Goal: Communication & Community: Ask a question

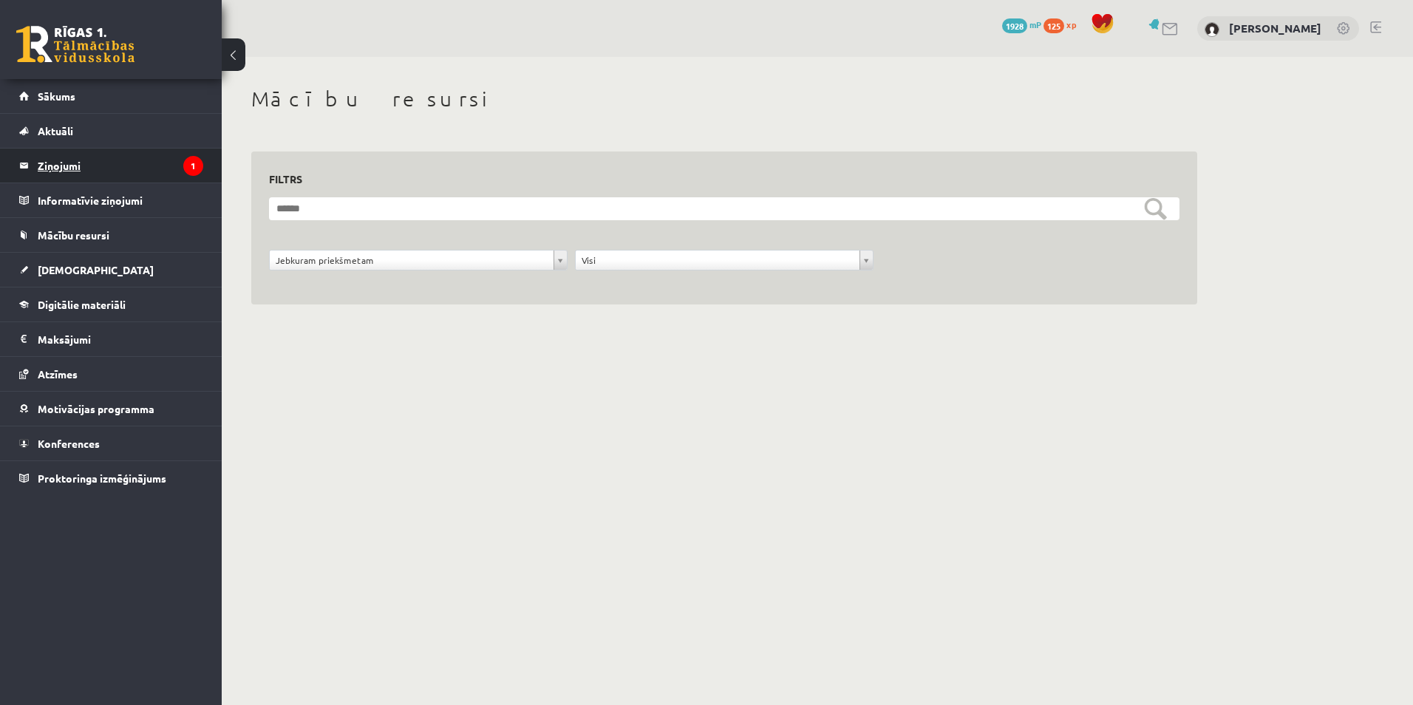
click at [81, 157] on legend "Ziņojumi 1" at bounding box center [121, 166] width 166 height 34
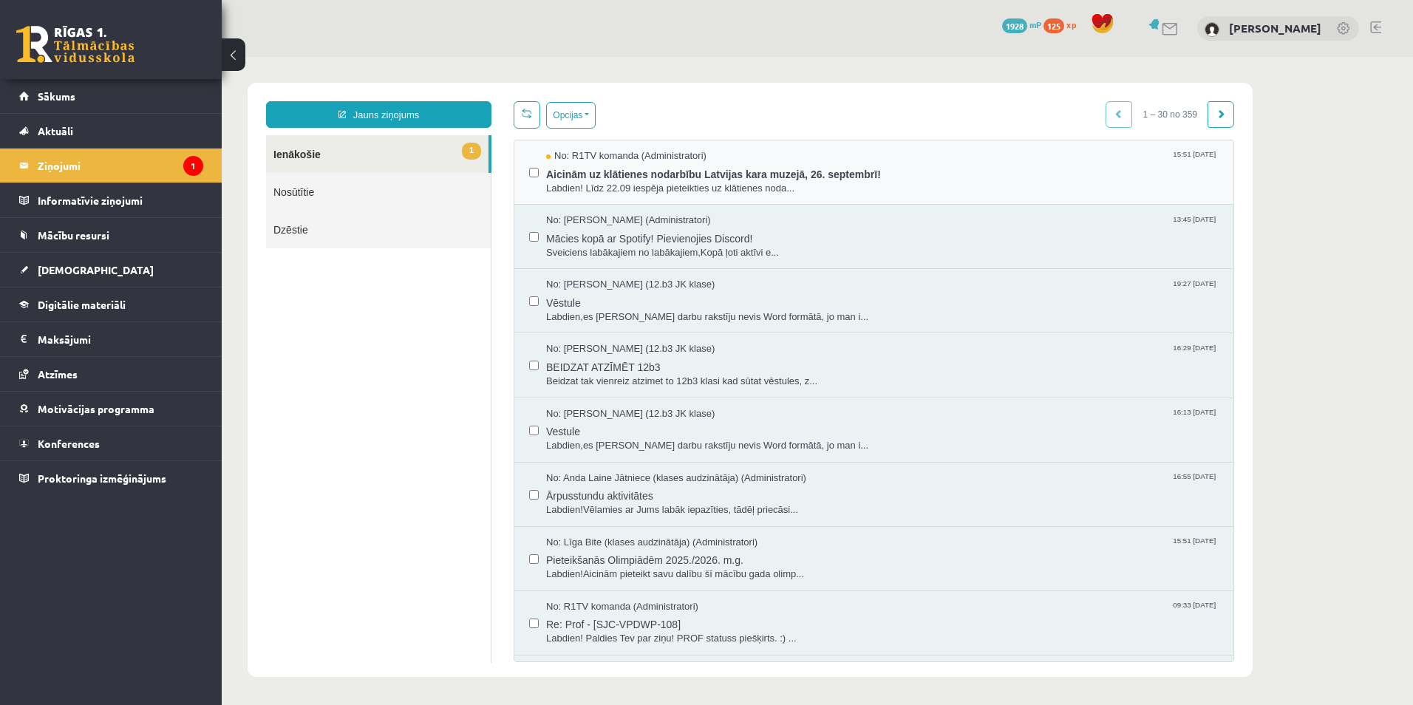
click at [822, 147] on div "No: R1TV komanda (Administratori) 15:51 16/09/2025 Aicinām uz klātienes nodarbī…" at bounding box center [874, 172] width 719 height 64
click at [809, 152] on div "No: R1TV komanda (Administratori) 15:51 16/09/2025" at bounding box center [882, 156] width 673 height 14
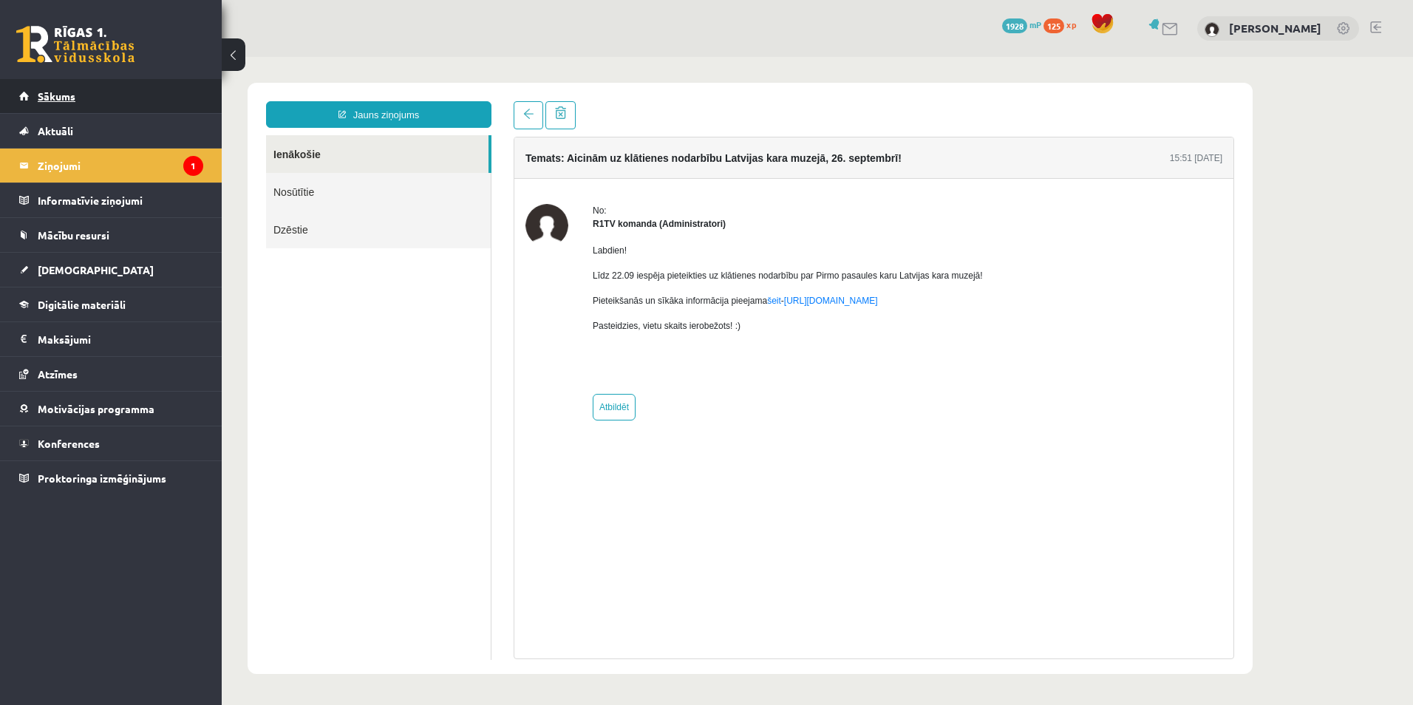
click at [92, 95] on link "Sākums" at bounding box center [111, 96] width 184 height 34
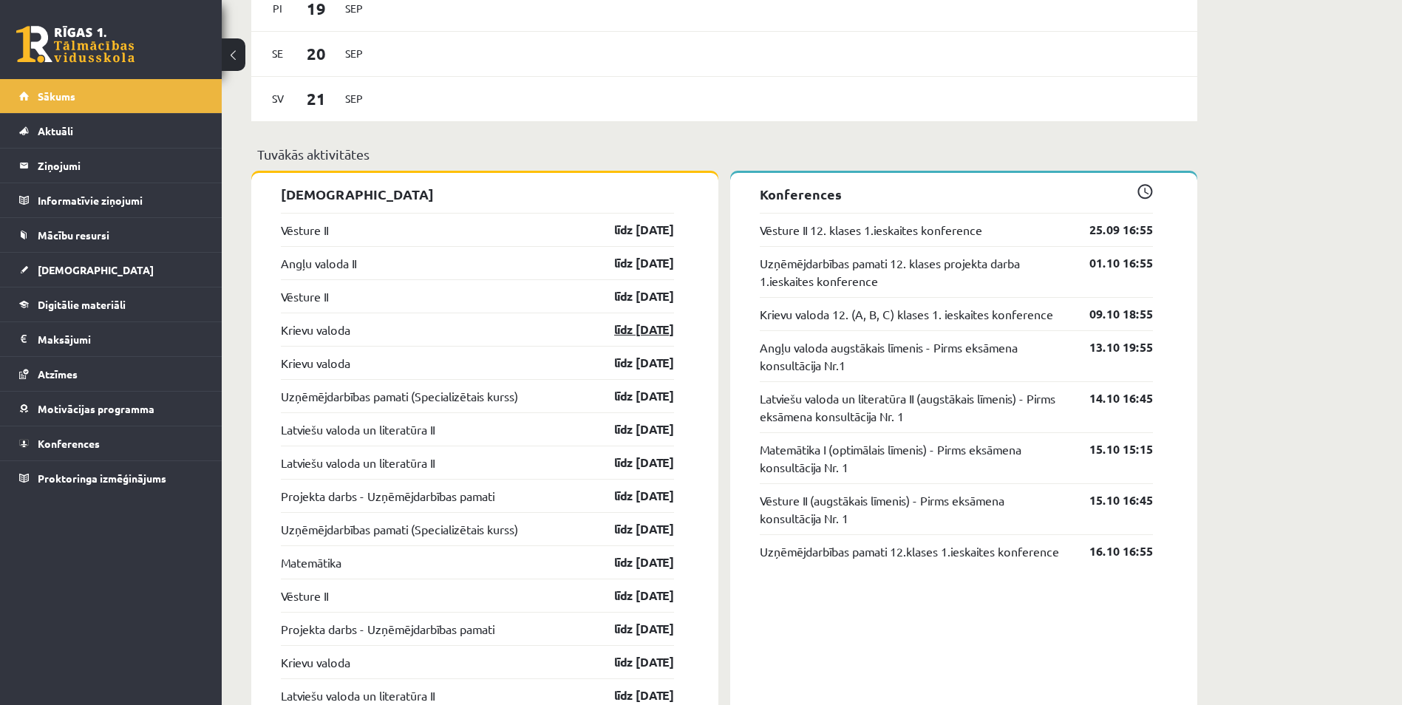
scroll to position [1183, 0]
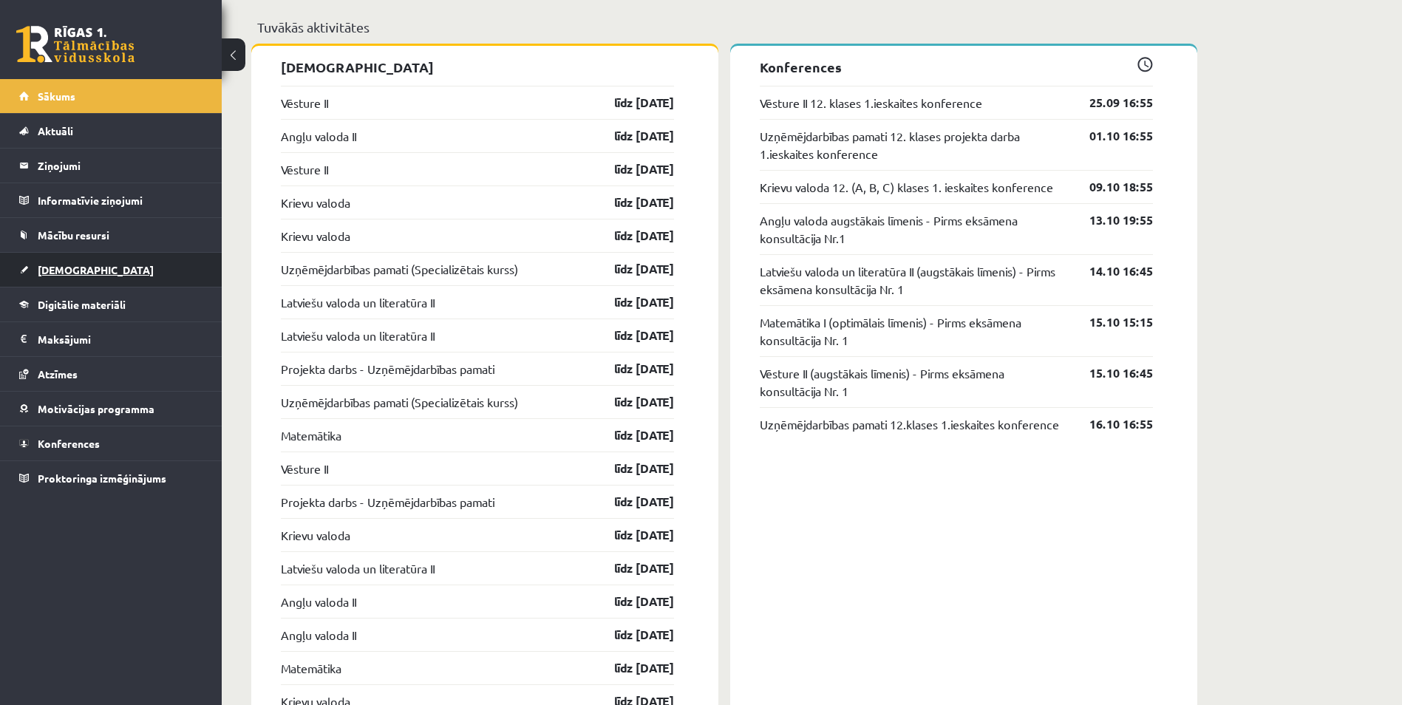
click at [74, 258] on link "[DEMOGRAPHIC_DATA]" at bounding box center [111, 270] width 184 height 34
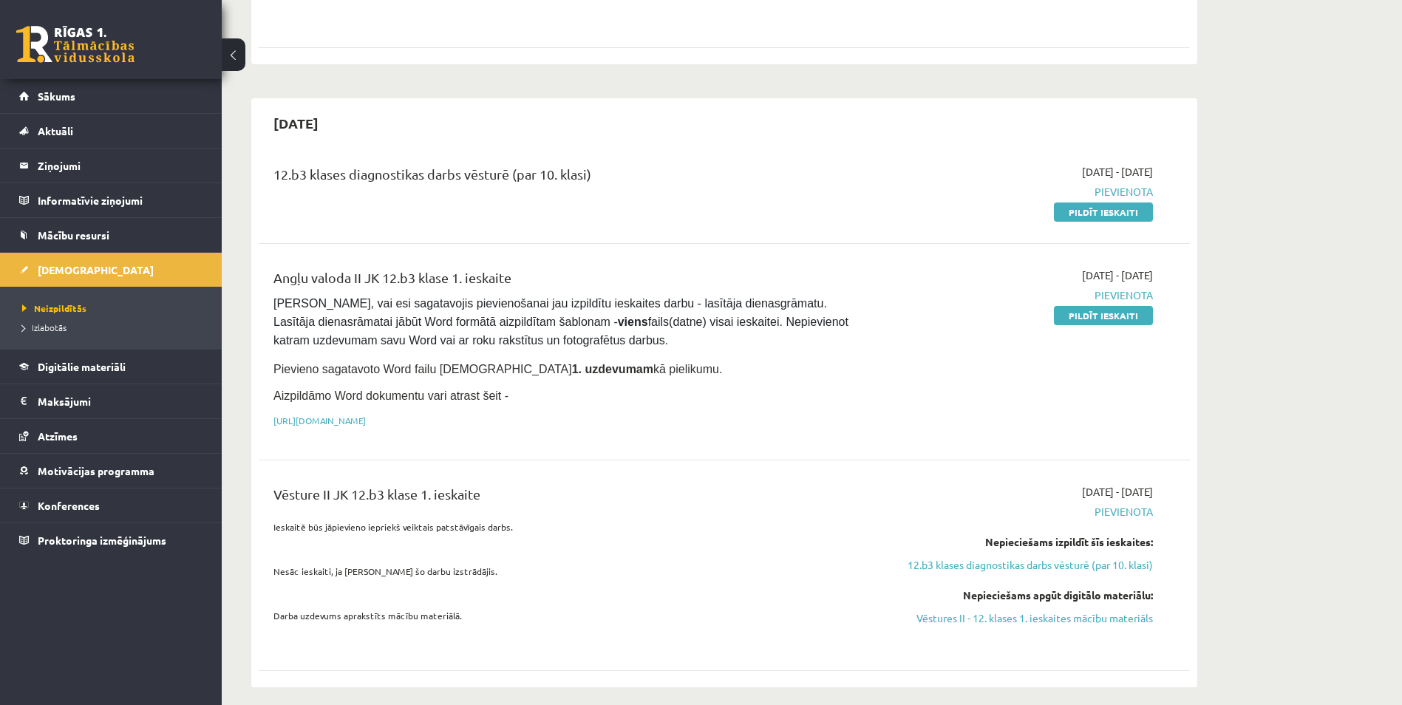
scroll to position [690, 0]
click at [84, 166] on legend "Ziņojumi 0" at bounding box center [121, 166] width 166 height 34
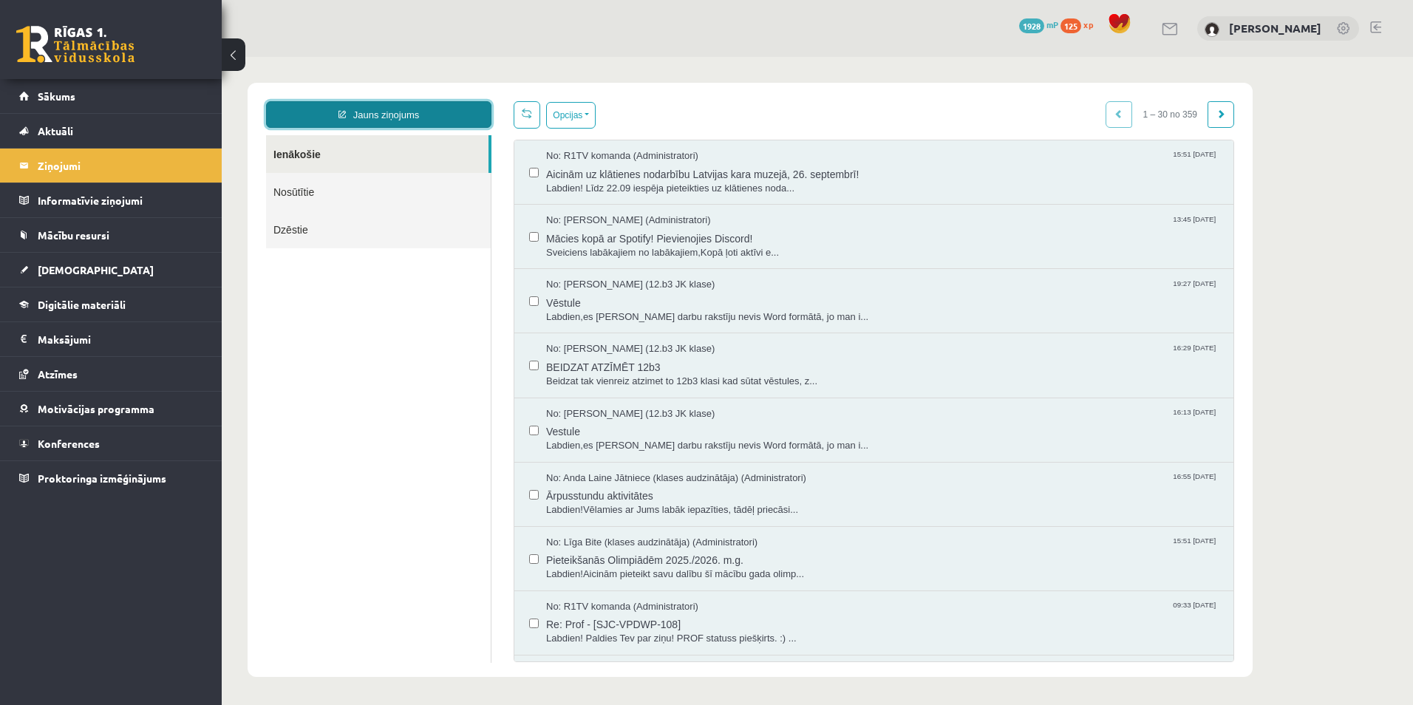
click at [362, 112] on link "Jauns ziņojums" at bounding box center [378, 114] width 225 height 27
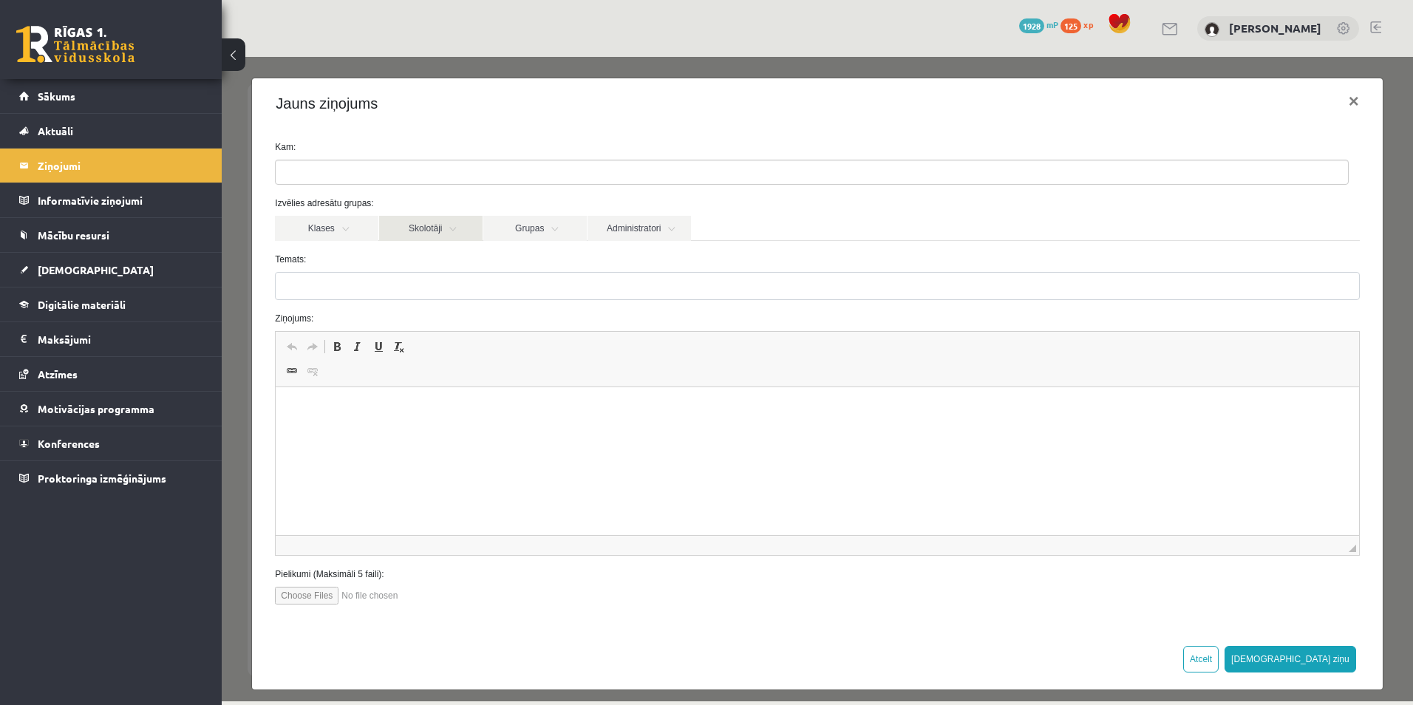
click at [464, 231] on link "Skolotāji" at bounding box center [430, 228] width 103 height 25
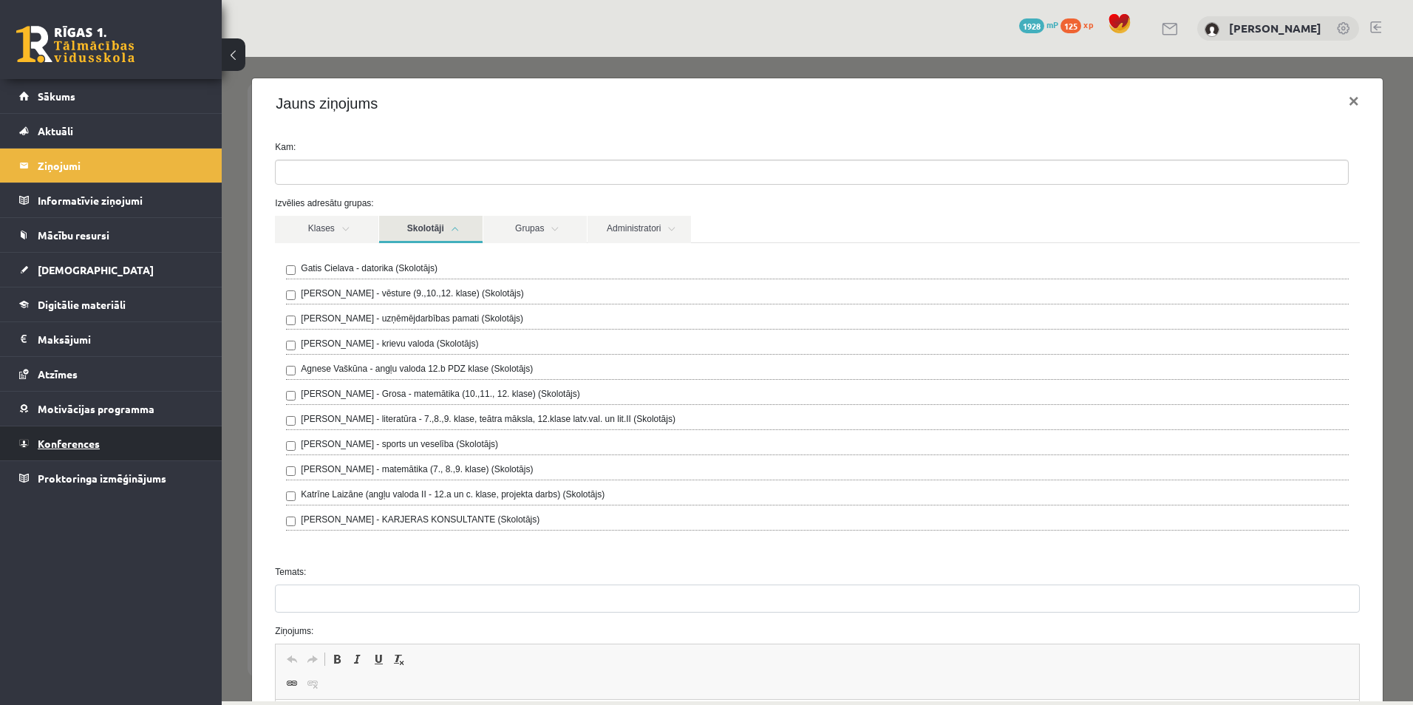
click at [89, 445] on span "Konferences" at bounding box center [69, 443] width 62 height 13
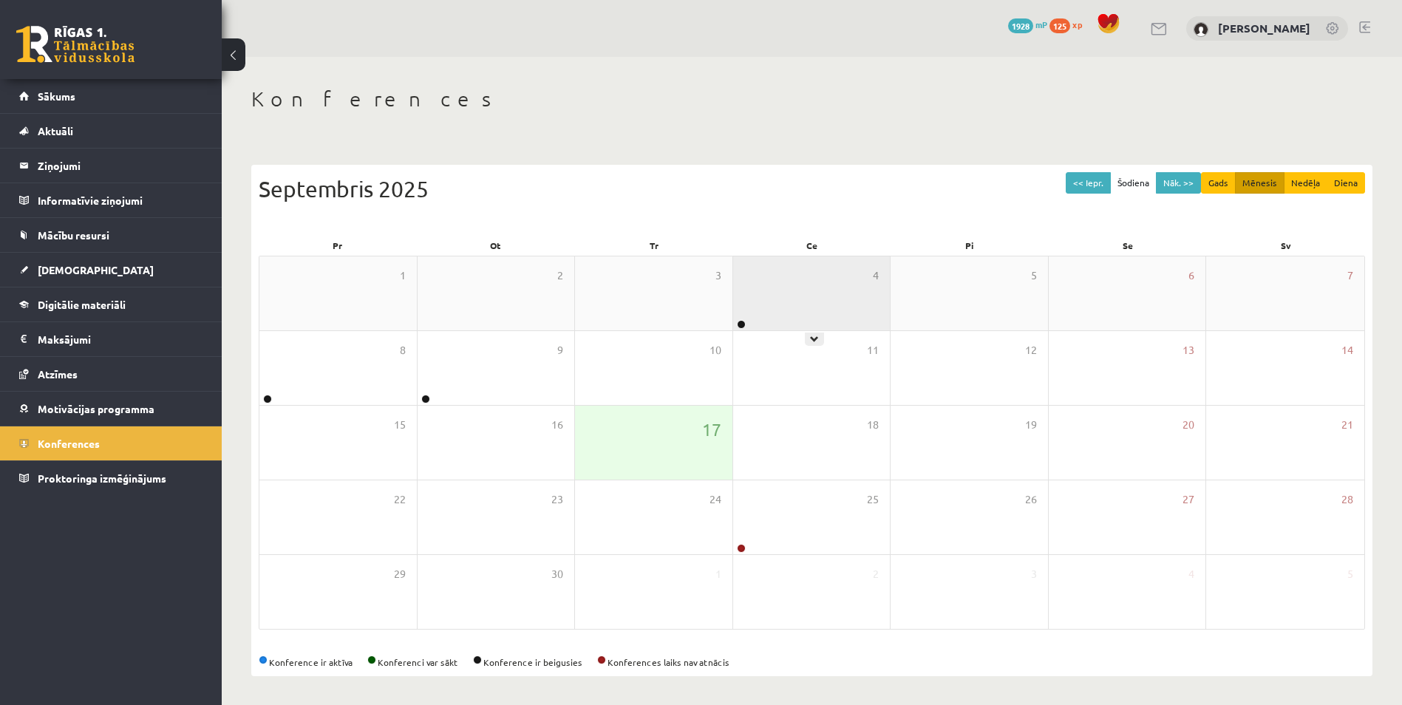
click at [770, 294] on div "4" at bounding box center [811, 294] width 157 height 74
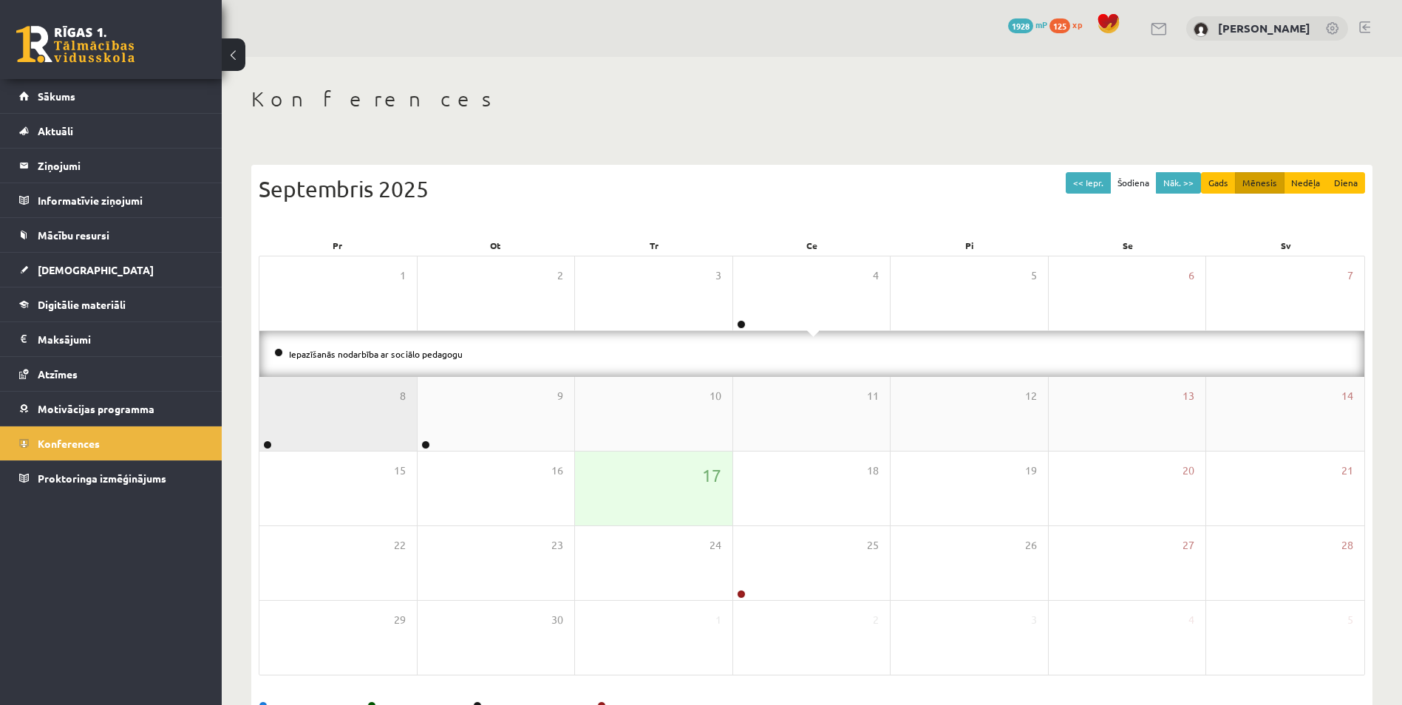
click at [264, 398] on div "8" at bounding box center [337, 414] width 157 height 74
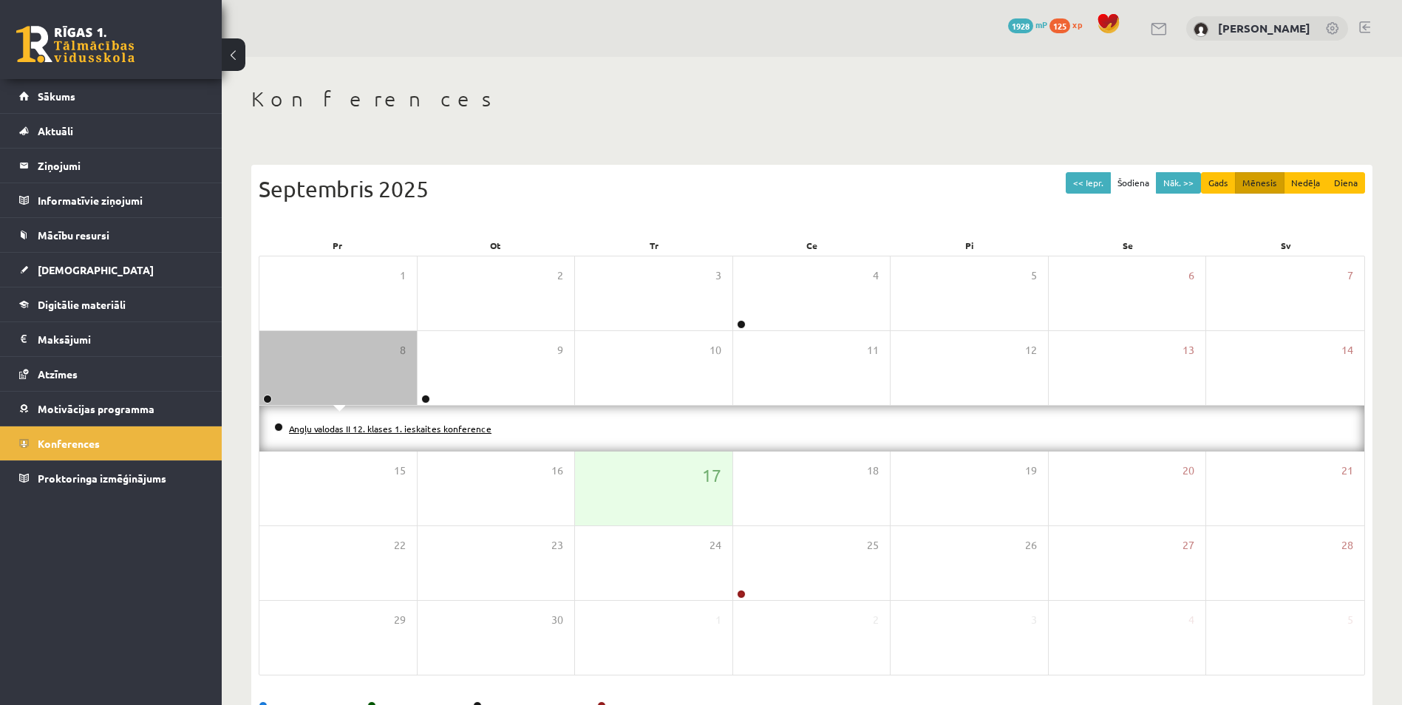
click at [338, 428] on link "Angļu valodas II 12. klases 1. ieskaites konference" at bounding box center [390, 429] width 203 height 12
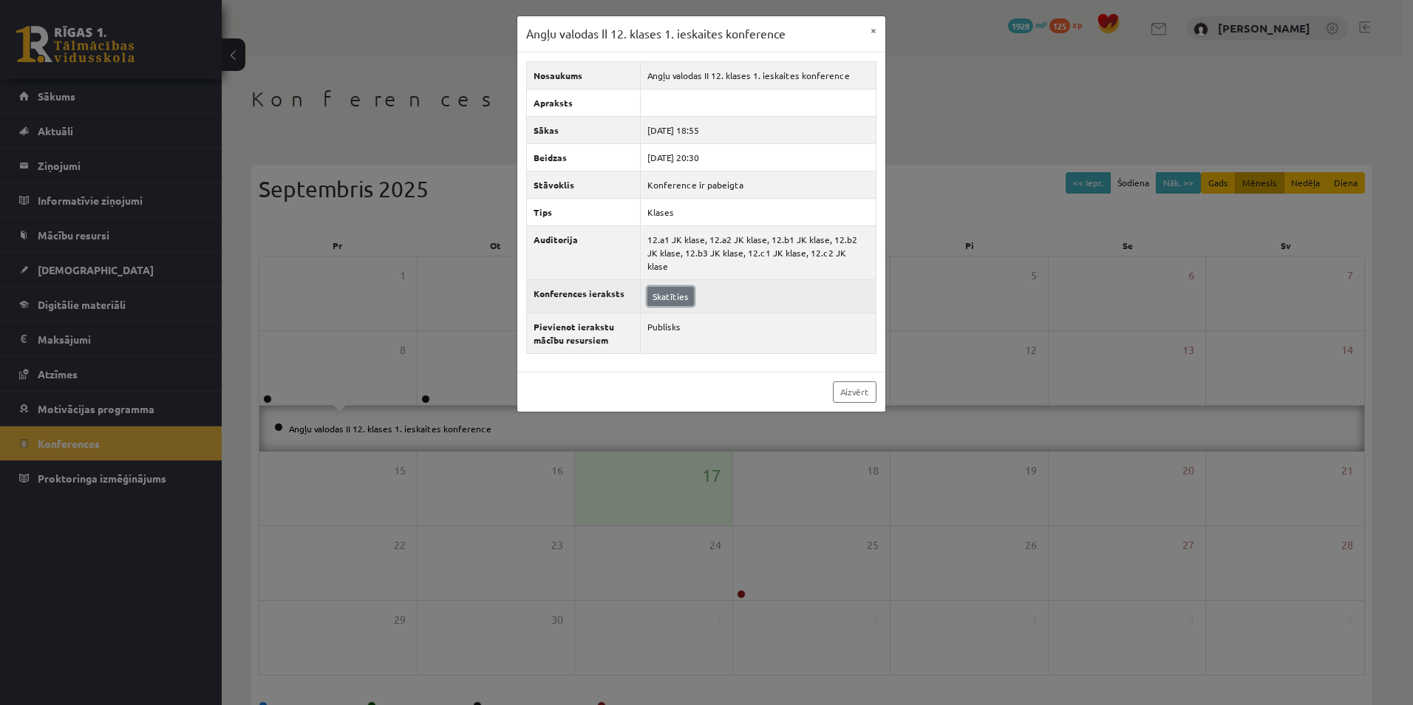
click at [682, 287] on link "Skatīties" at bounding box center [671, 296] width 47 height 19
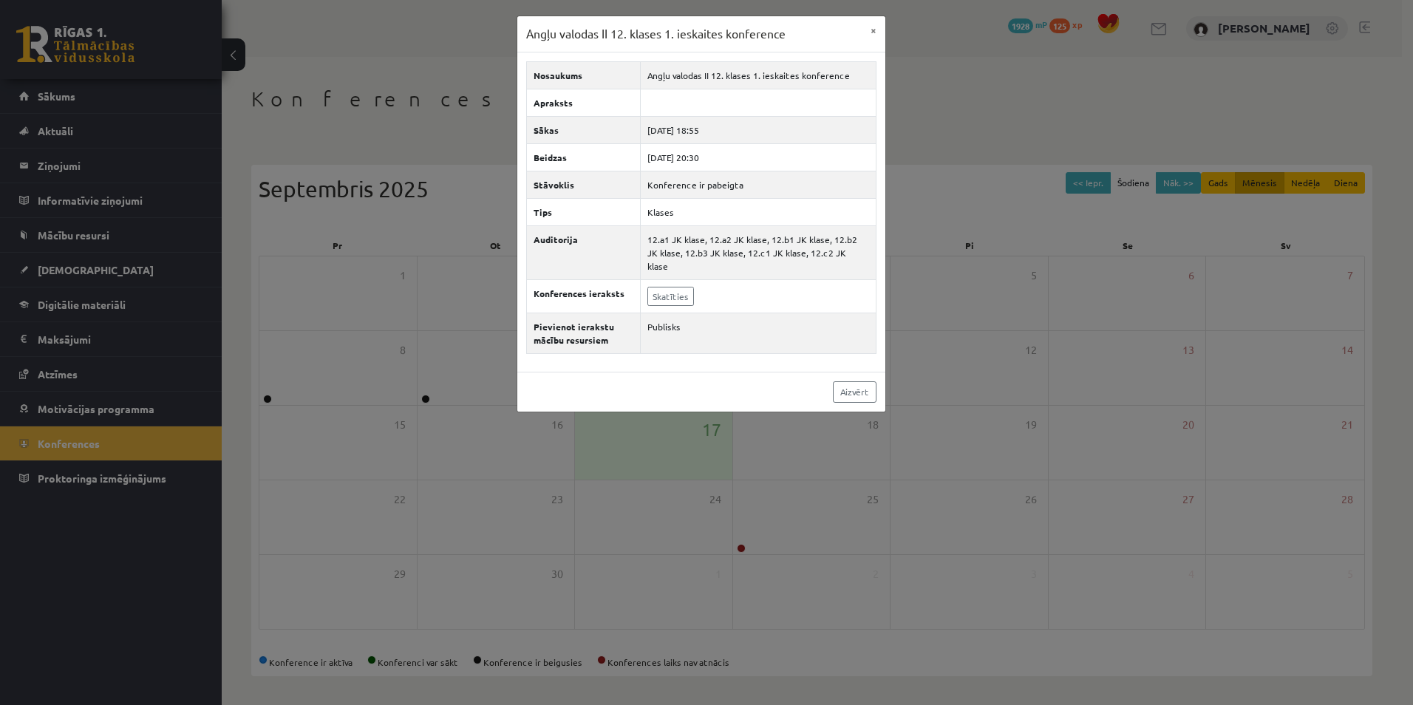
click at [946, 344] on div "Angļu valodas II 12. klases 1. ieskaites konference × Nosaukums Angļu valodas I…" at bounding box center [706, 352] width 1413 height 705
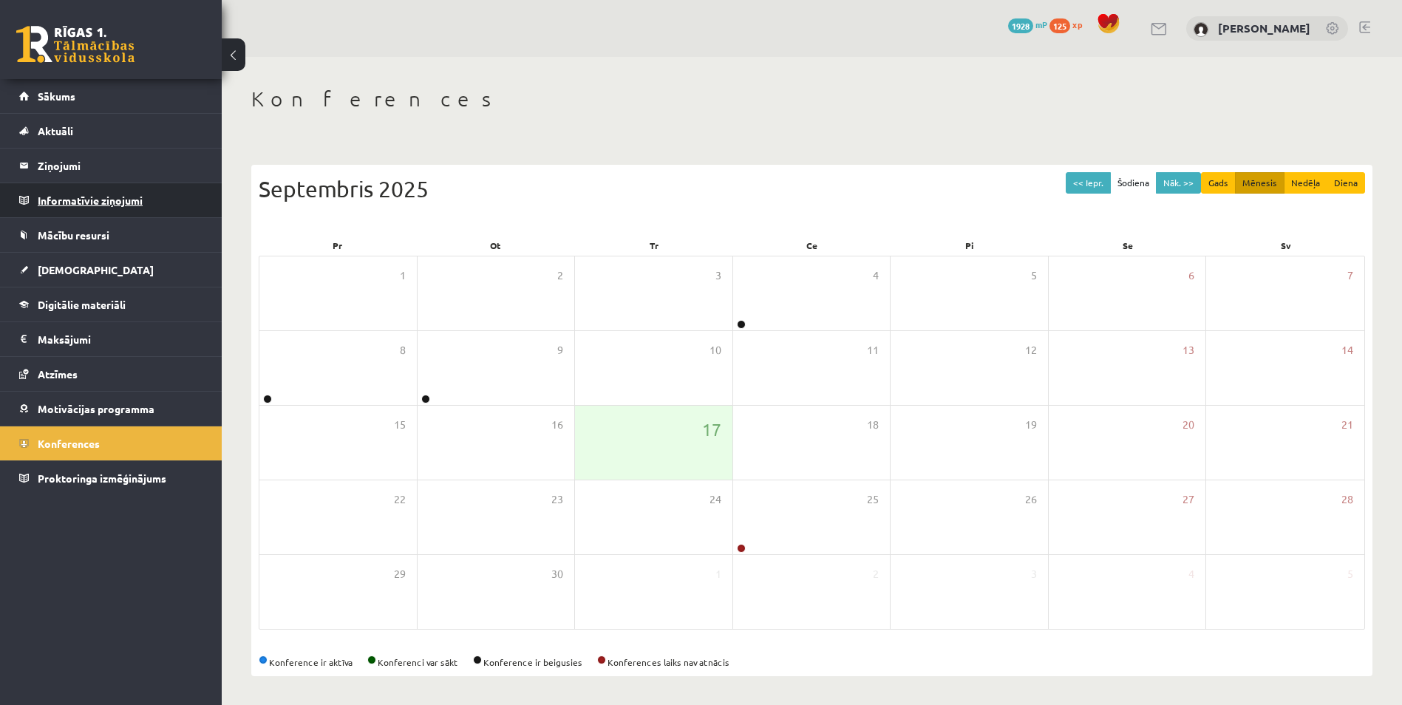
click at [89, 196] on legend "Informatīvie ziņojumi 0" at bounding box center [121, 200] width 166 height 34
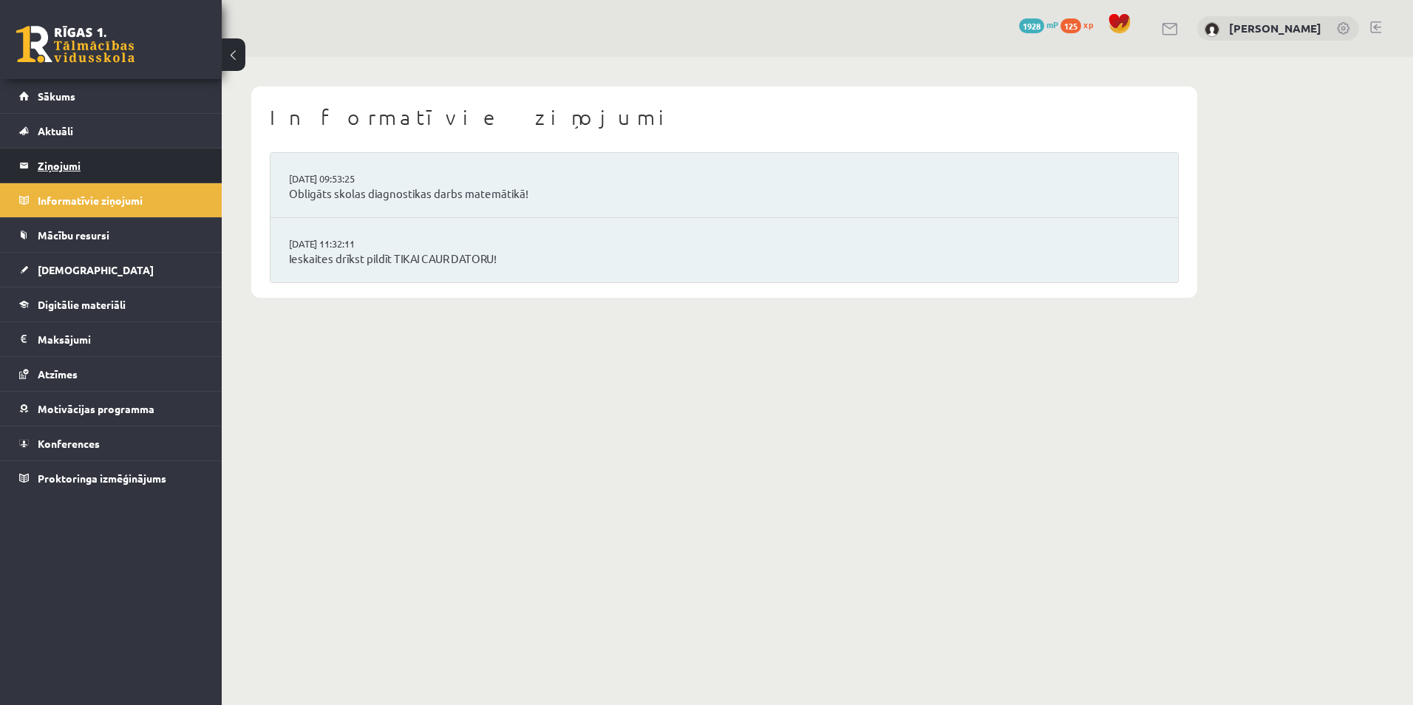
click at [82, 163] on legend "Ziņojumi 0" at bounding box center [121, 166] width 166 height 34
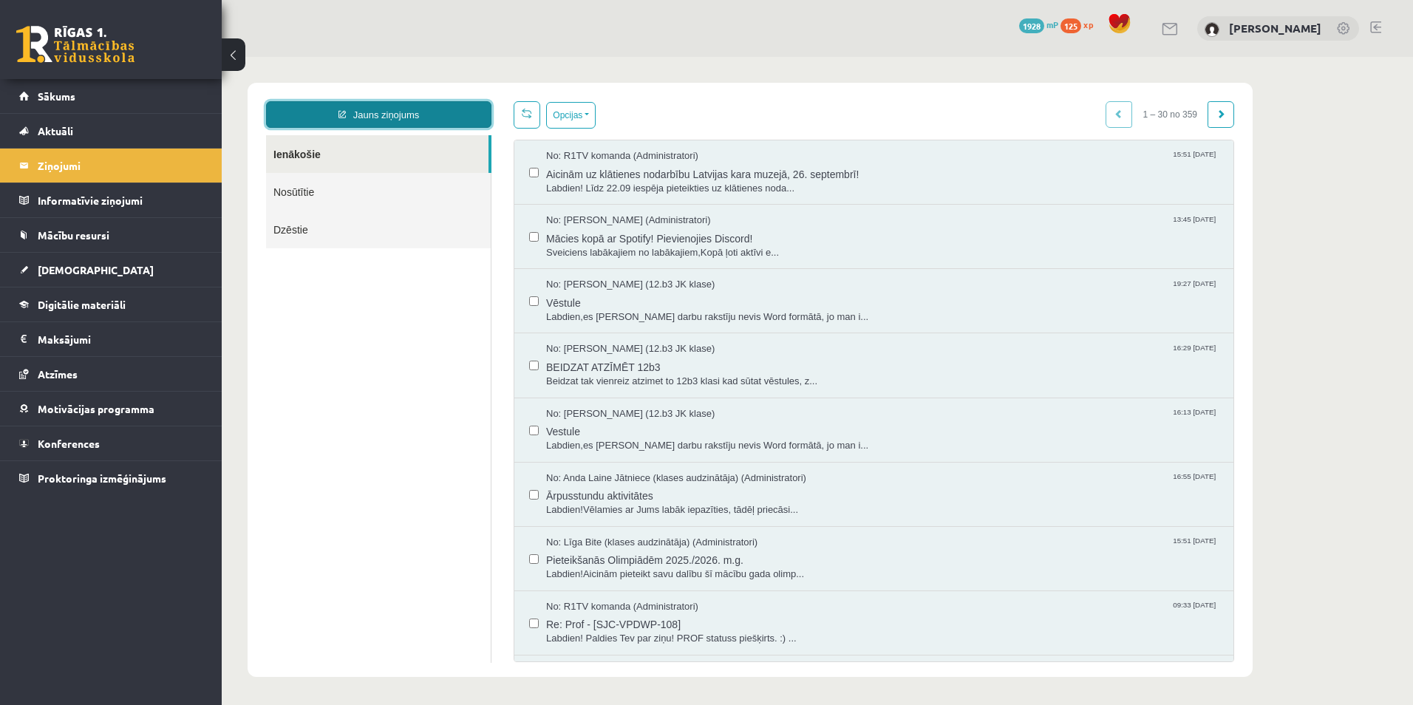
click at [362, 118] on link "Jauns ziņojums" at bounding box center [378, 114] width 225 height 27
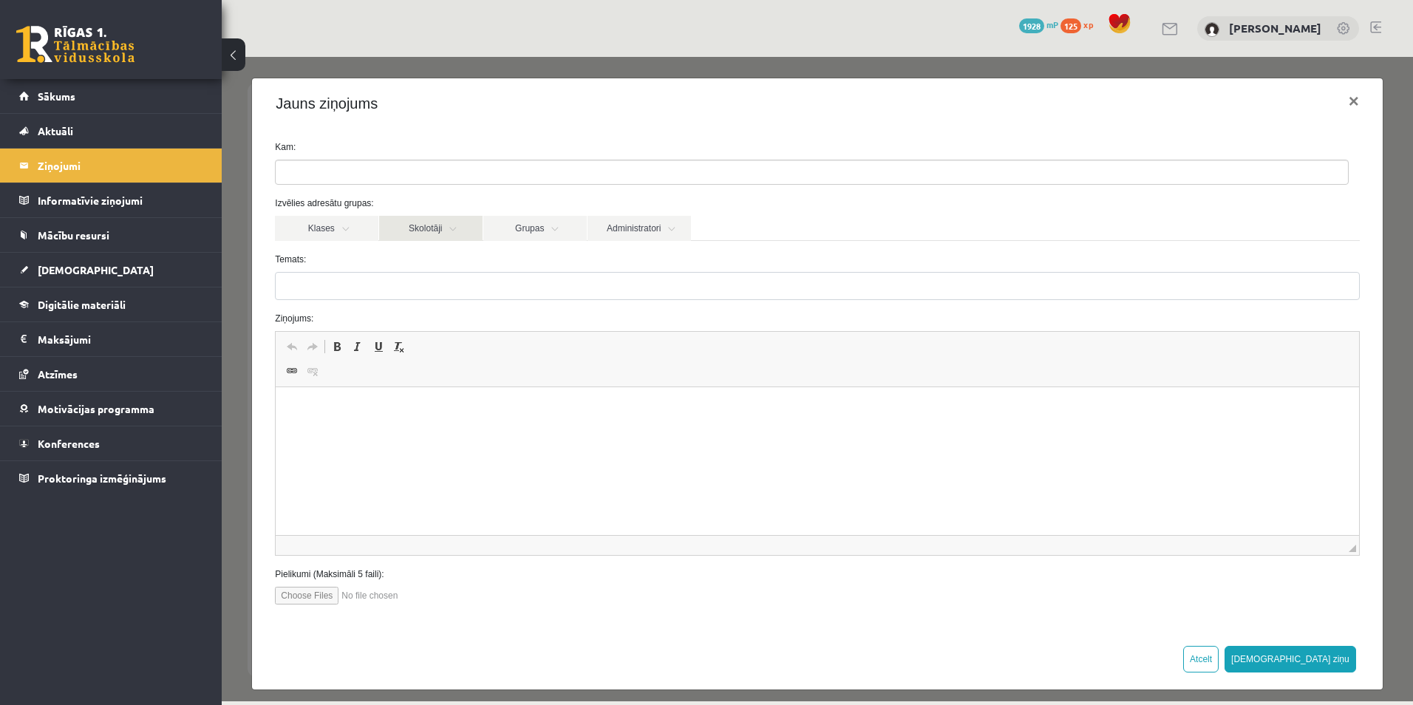
click at [425, 236] on link "Skolotāji" at bounding box center [430, 228] width 103 height 25
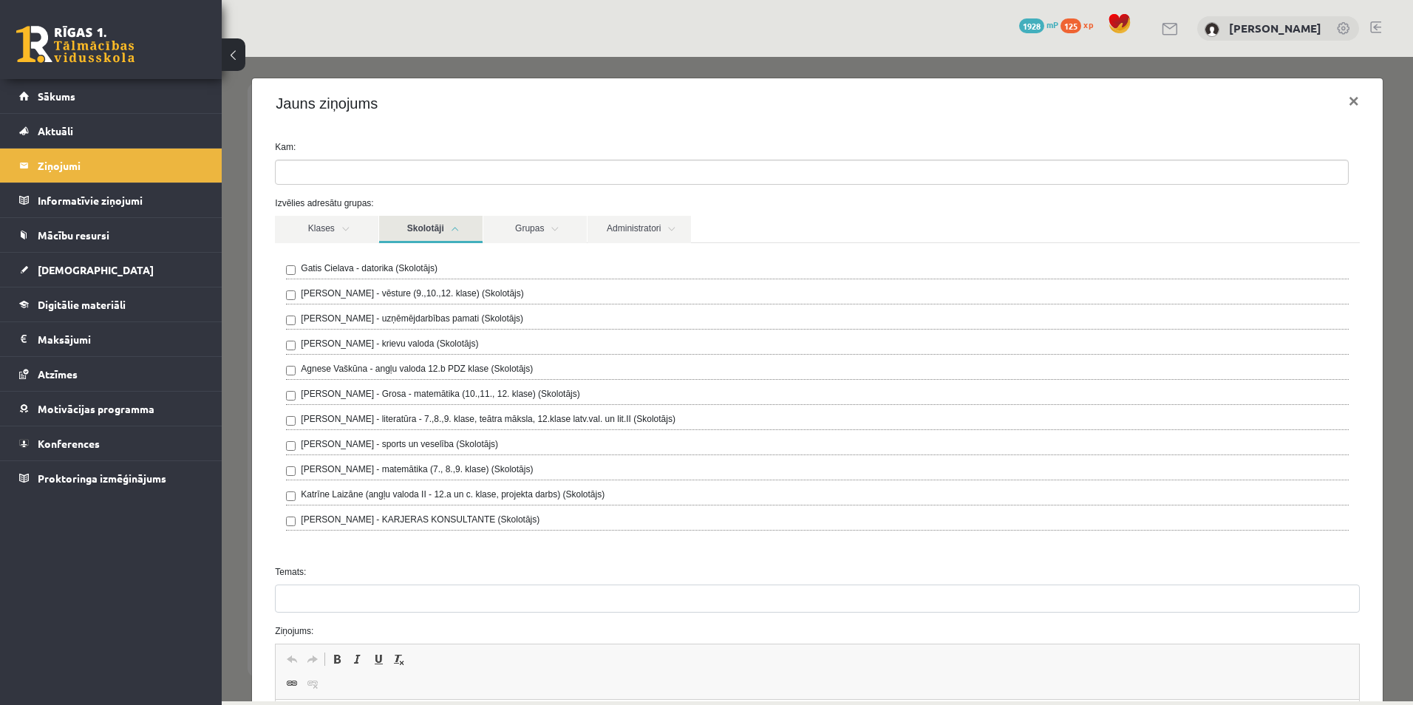
click at [393, 367] on label "Agnese Vaškūna - angļu valoda 12.b PDZ klase (Skolotājs)" at bounding box center [417, 368] width 232 height 13
click at [441, 223] on link "Skolotāji" at bounding box center [430, 229] width 103 height 27
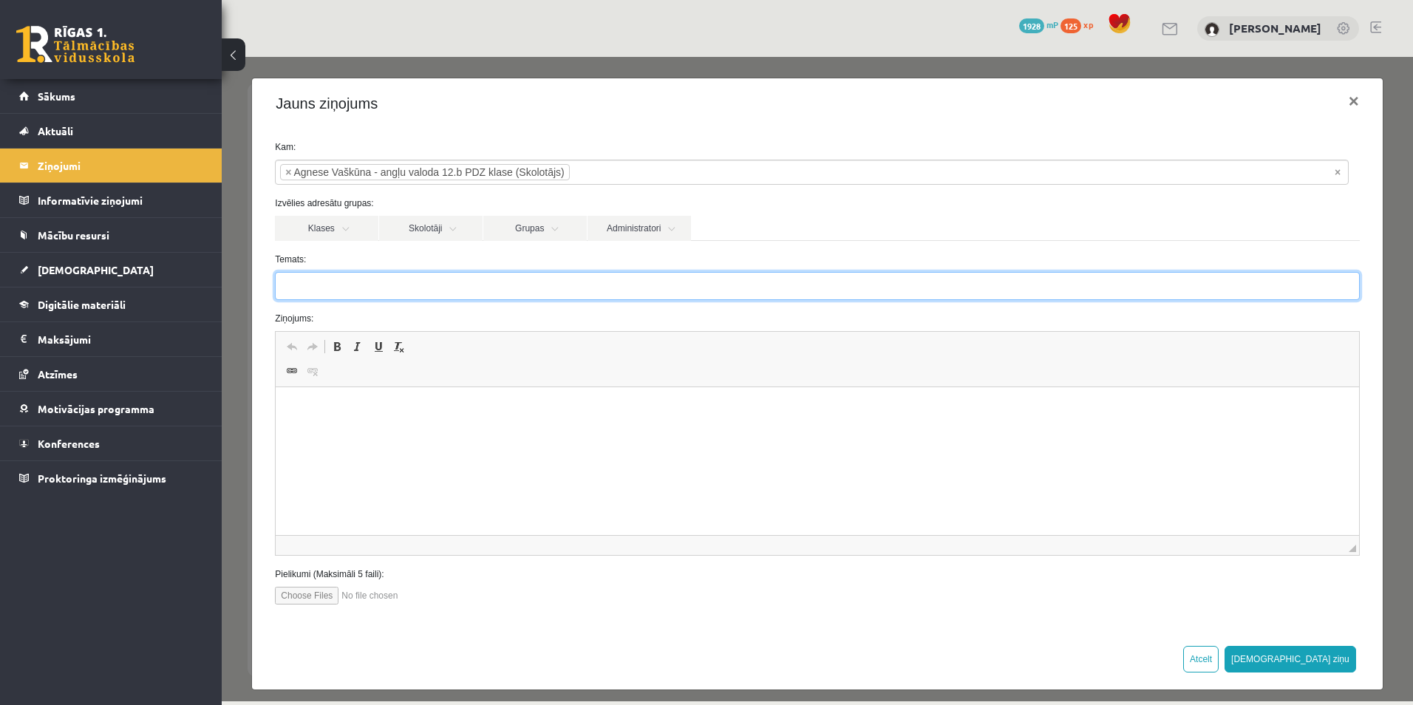
click at [334, 284] on input "Temats:" at bounding box center [817, 286] width 1085 height 28
type input "**"
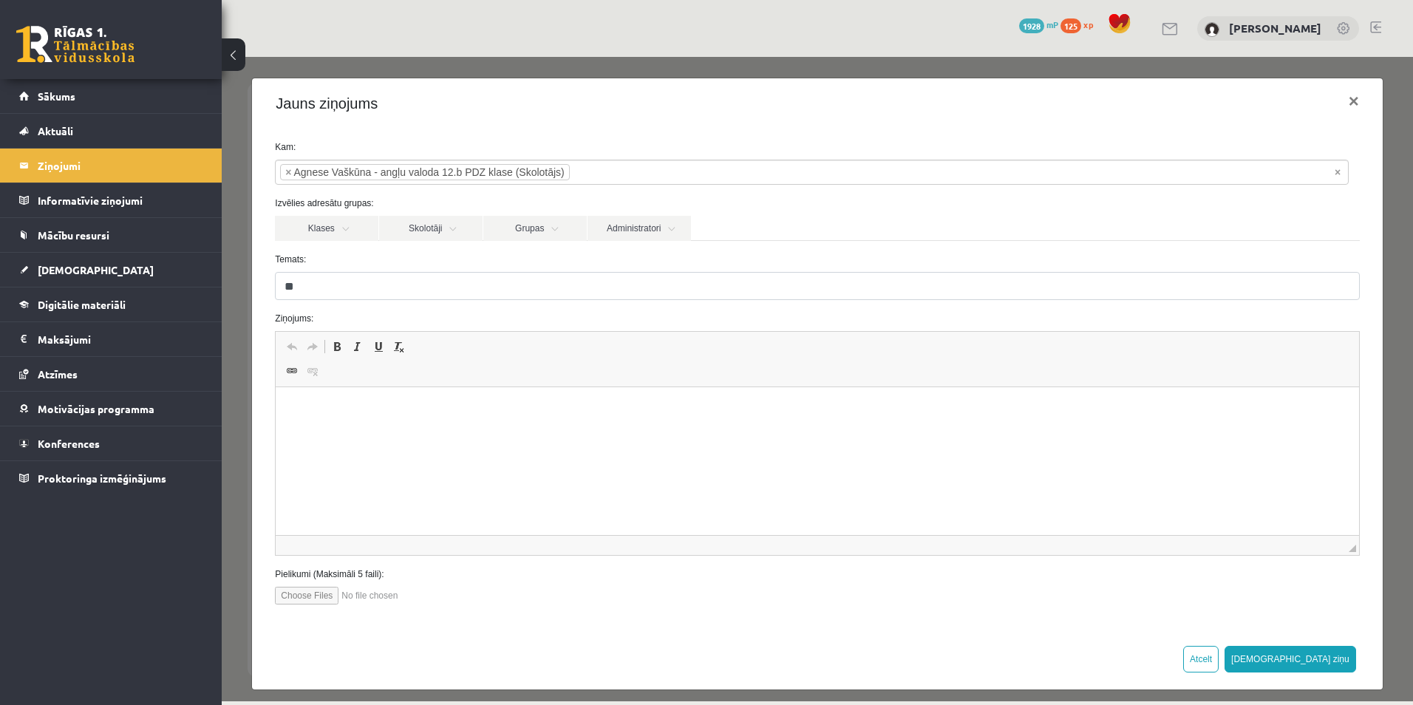
click at [327, 420] on html at bounding box center [817, 409] width 1083 height 45
drag, startPoint x: 548, startPoint y: 408, endPoint x: 523, endPoint y: 420, distance: 27.8
click at [523, 420] on html "**********" at bounding box center [817, 409] width 1083 height 45
drag, startPoint x: 558, startPoint y: 407, endPoint x: 526, endPoint y: 421, distance: 35.1
click at [526, 421] on html "**********" at bounding box center [817, 409] width 1083 height 45
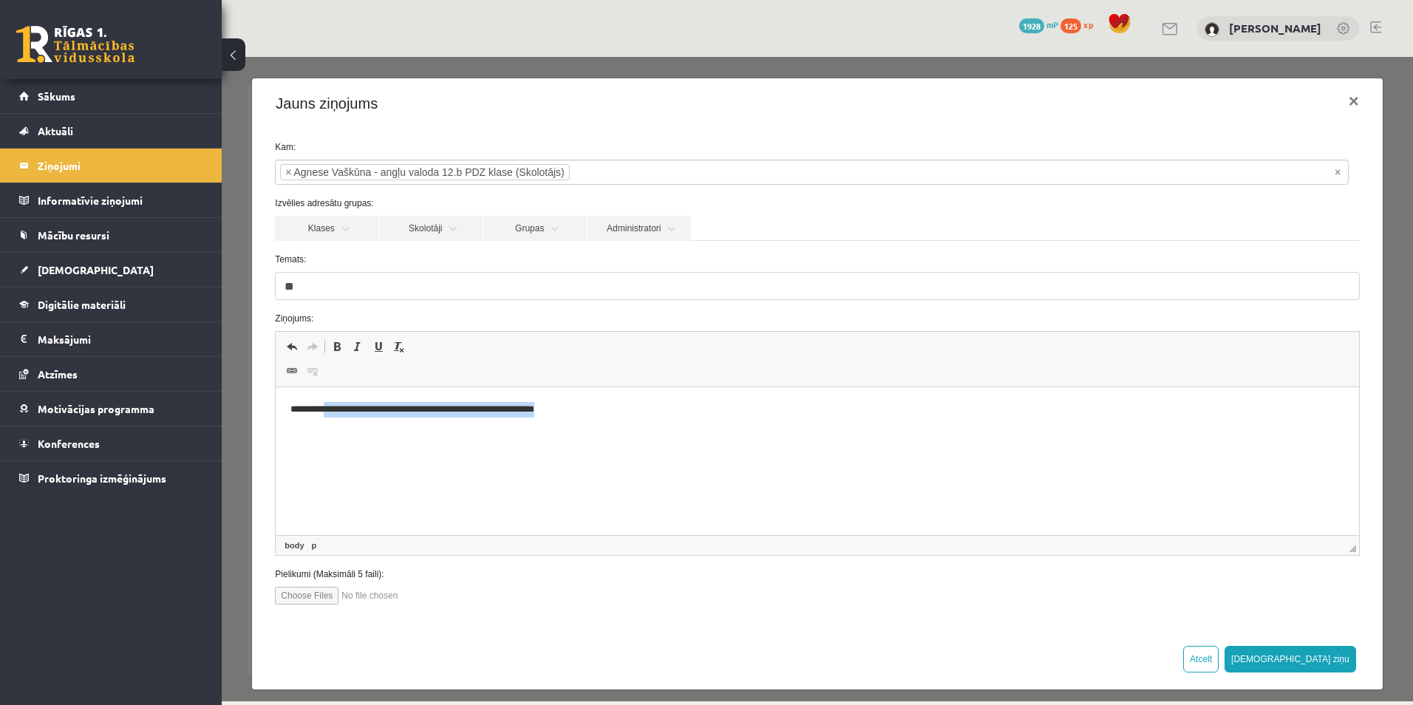
drag, startPoint x: 583, startPoint y: 398, endPoint x: 325, endPoint y: 411, distance: 258.3
click at [325, 411] on html "**********" at bounding box center [817, 409] width 1083 height 45
drag, startPoint x: 380, startPoint y: 410, endPoint x: 355, endPoint y: 421, distance: 27.5
click at [355, 421] on html "**********" at bounding box center [817, 409] width 1083 height 45
click at [1320, 659] on button "[DEMOGRAPHIC_DATA] ziņu" at bounding box center [1291, 659] width 132 height 27
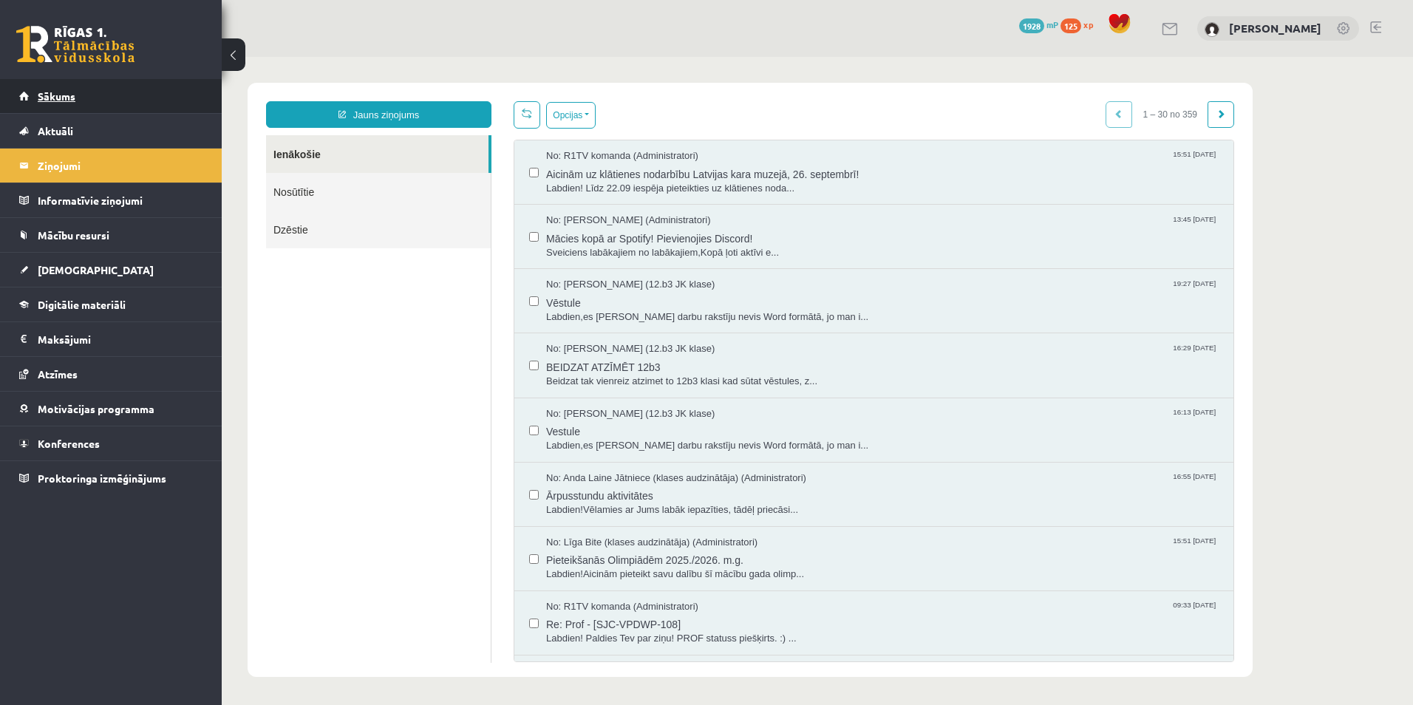
click at [156, 97] on link "Sākums" at bounding box center [111, 96] width 184 height 34
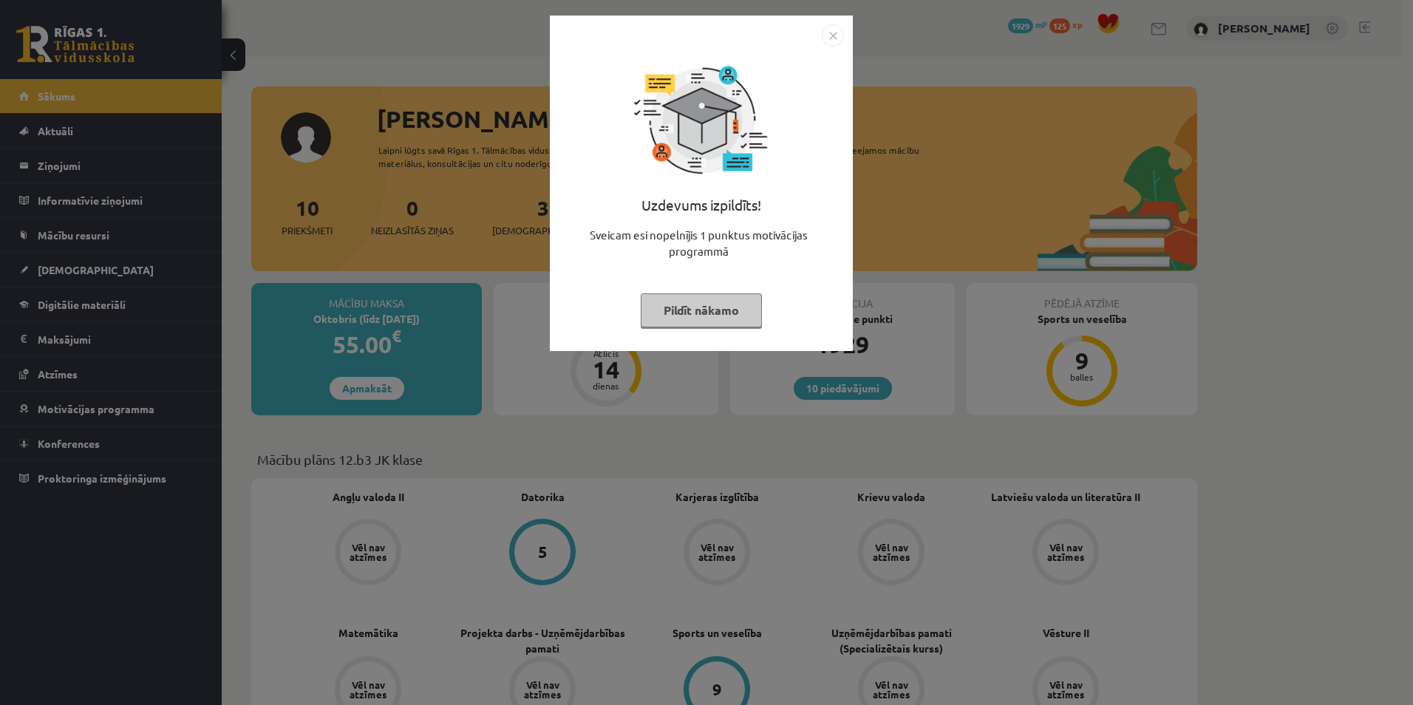
click at [728, 307] on button "Pildīt nākamo" at bounding box center [701, 310] width 121 height 34
